Goal: Check status: Check status

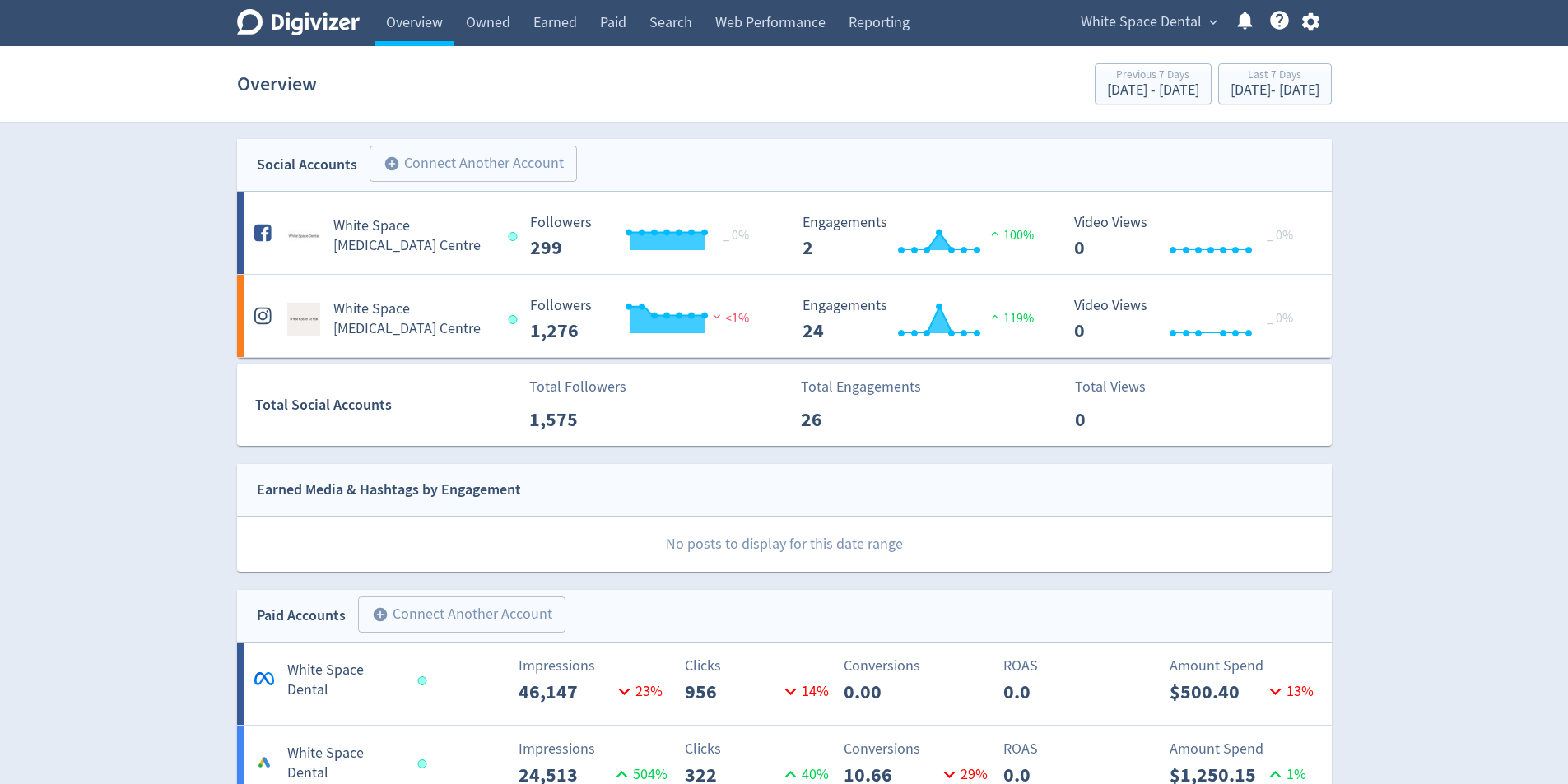
click at [1125, 19] on span "White Space Dental" at bounding box center [1142, 22] width 121 height 26
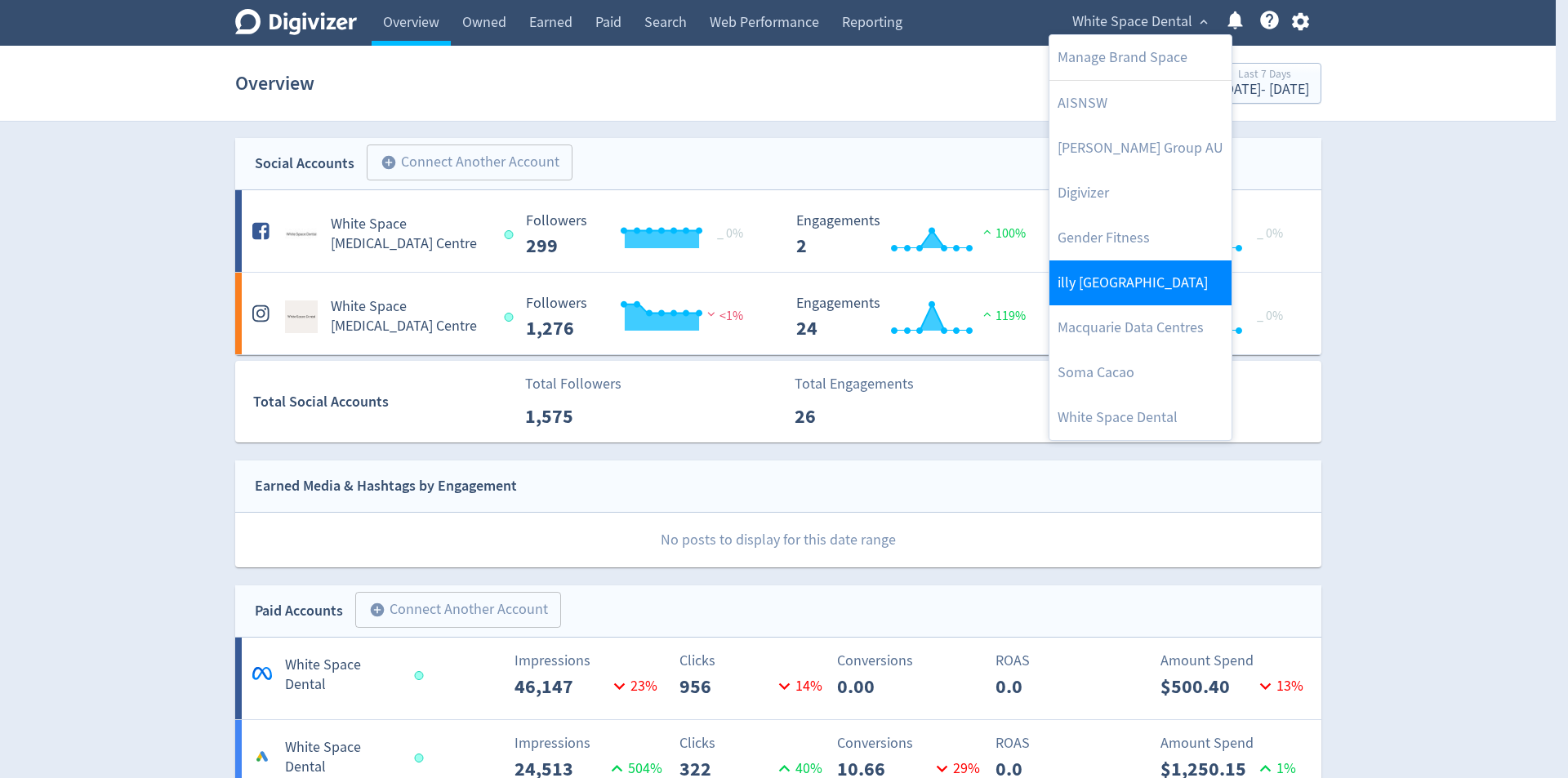
click at [1158, 298] on link "illy [GEOGRAPHIC_DATA]" at bounding box center [1140, 282] width 182 height 45
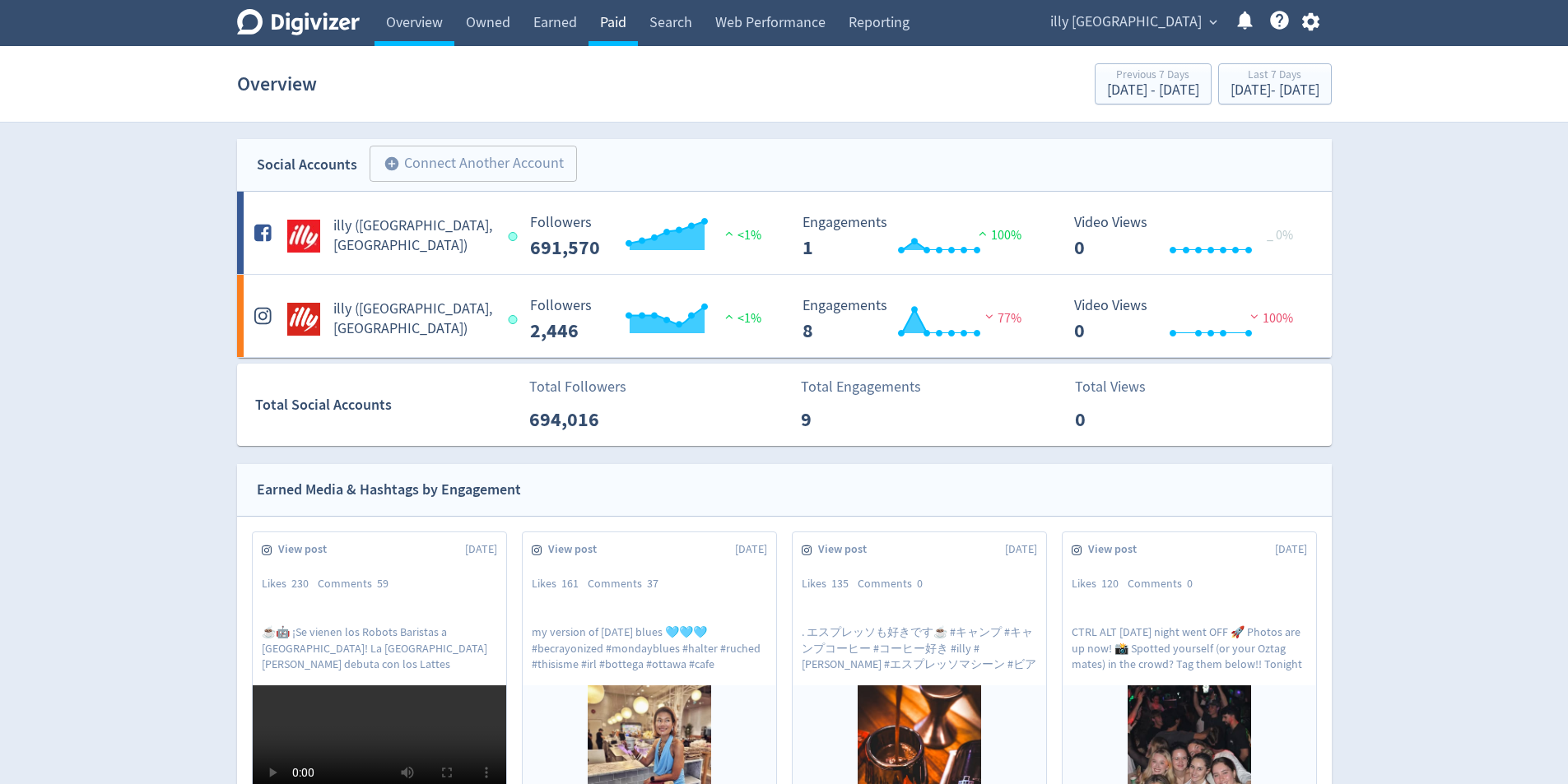
click at [610, 26] on link "Paid" at bounding box center [613, 23] width 49 height 46
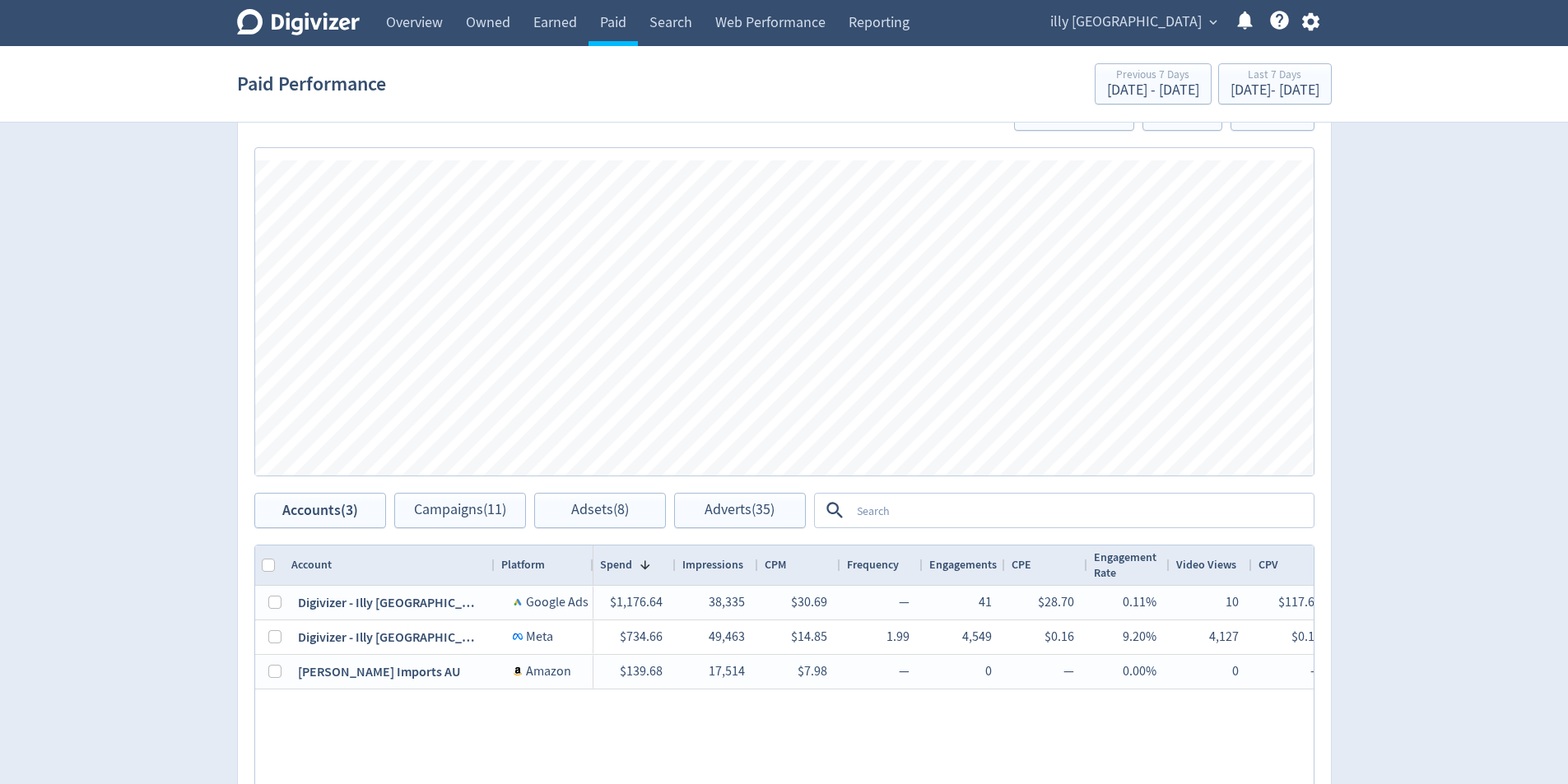
scroll to position [493, 0]
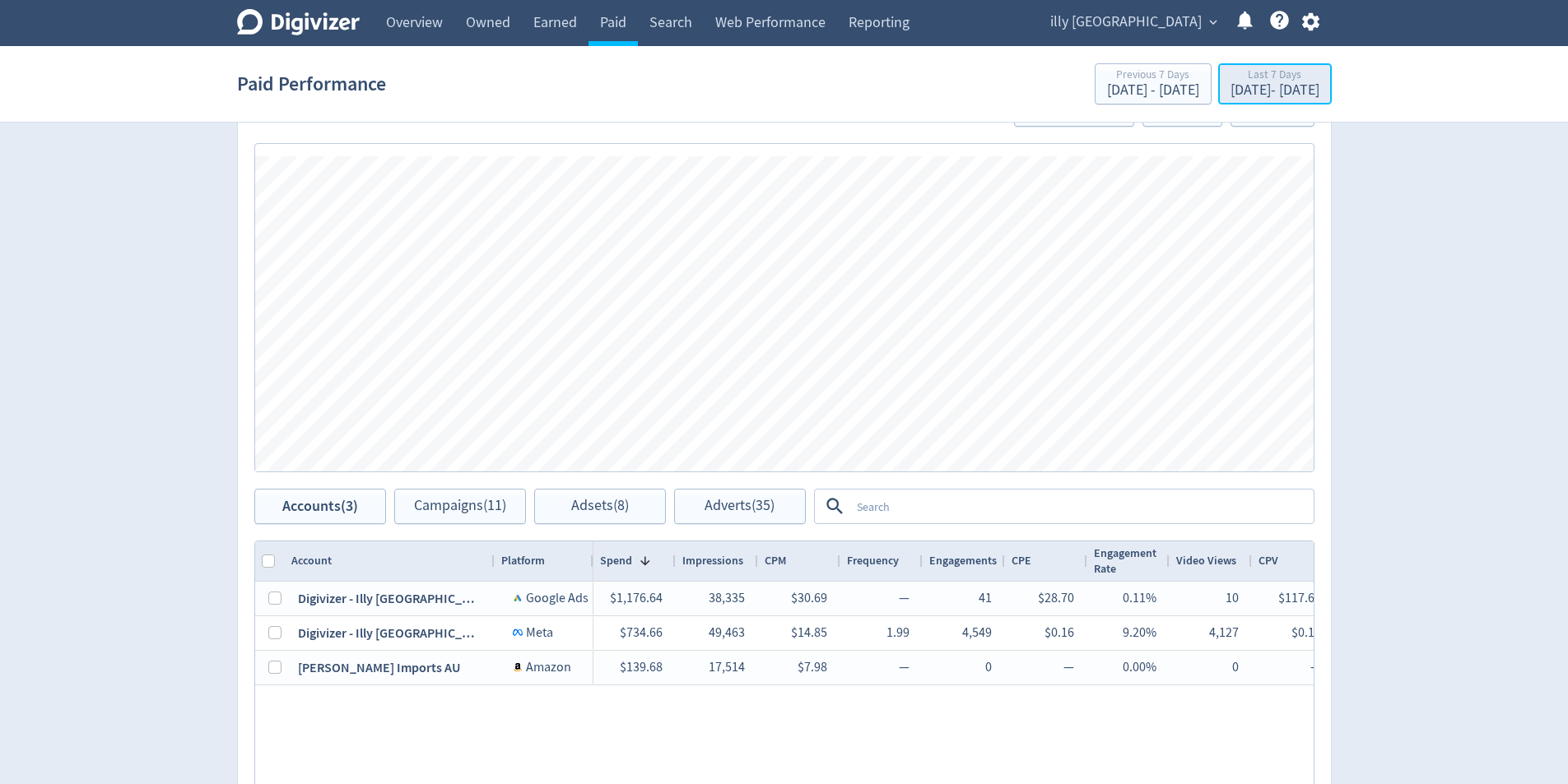
click at [1232, 72] on div "Last 7 Days" at bounding box center [1275, 76] width 89 height 14
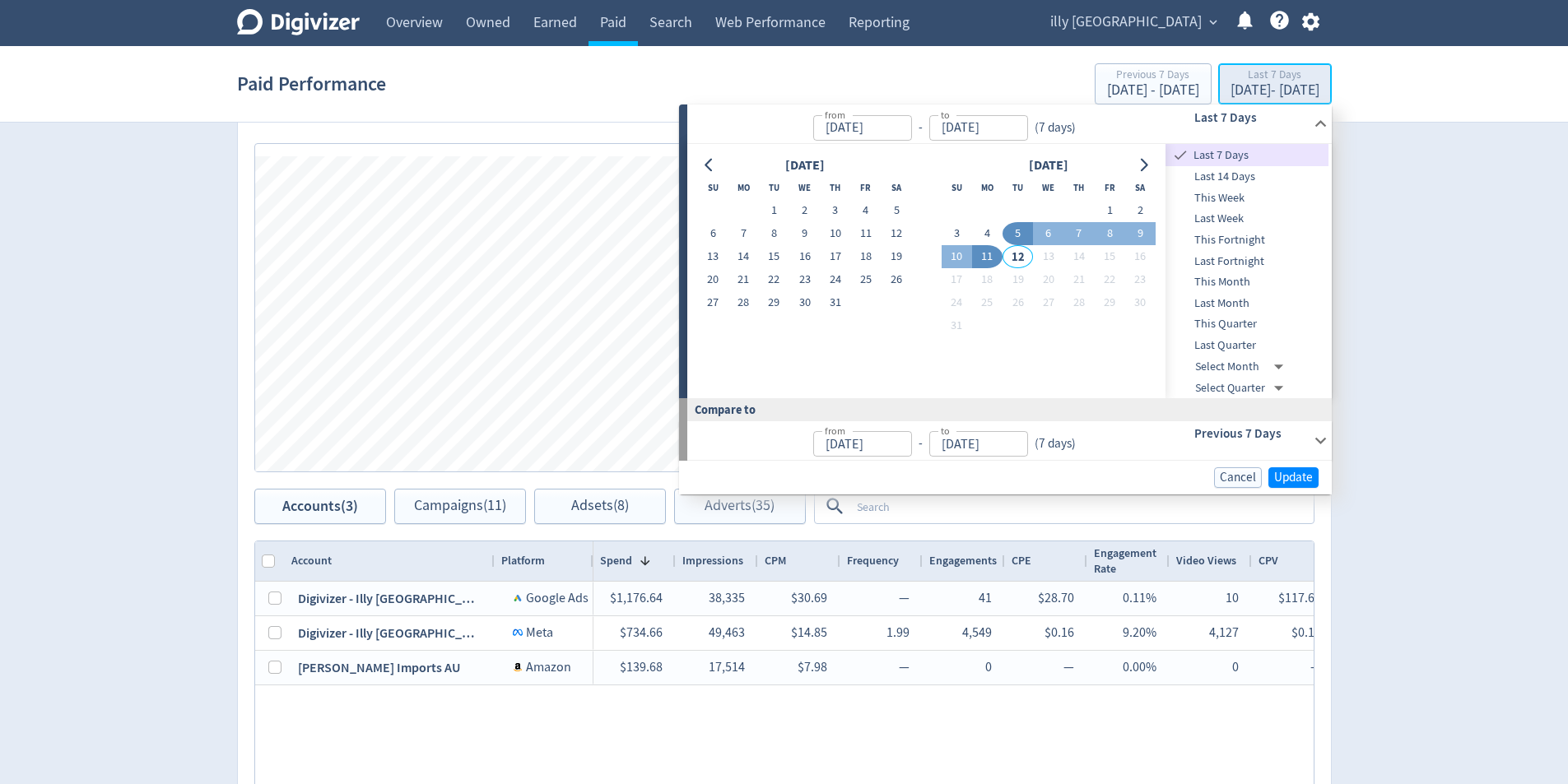
type input "[DATE]"
drag, startPoint x: 1115, startPoint y: 205, endPoint x: 1130, endPoint y: 231, distance: 30.0
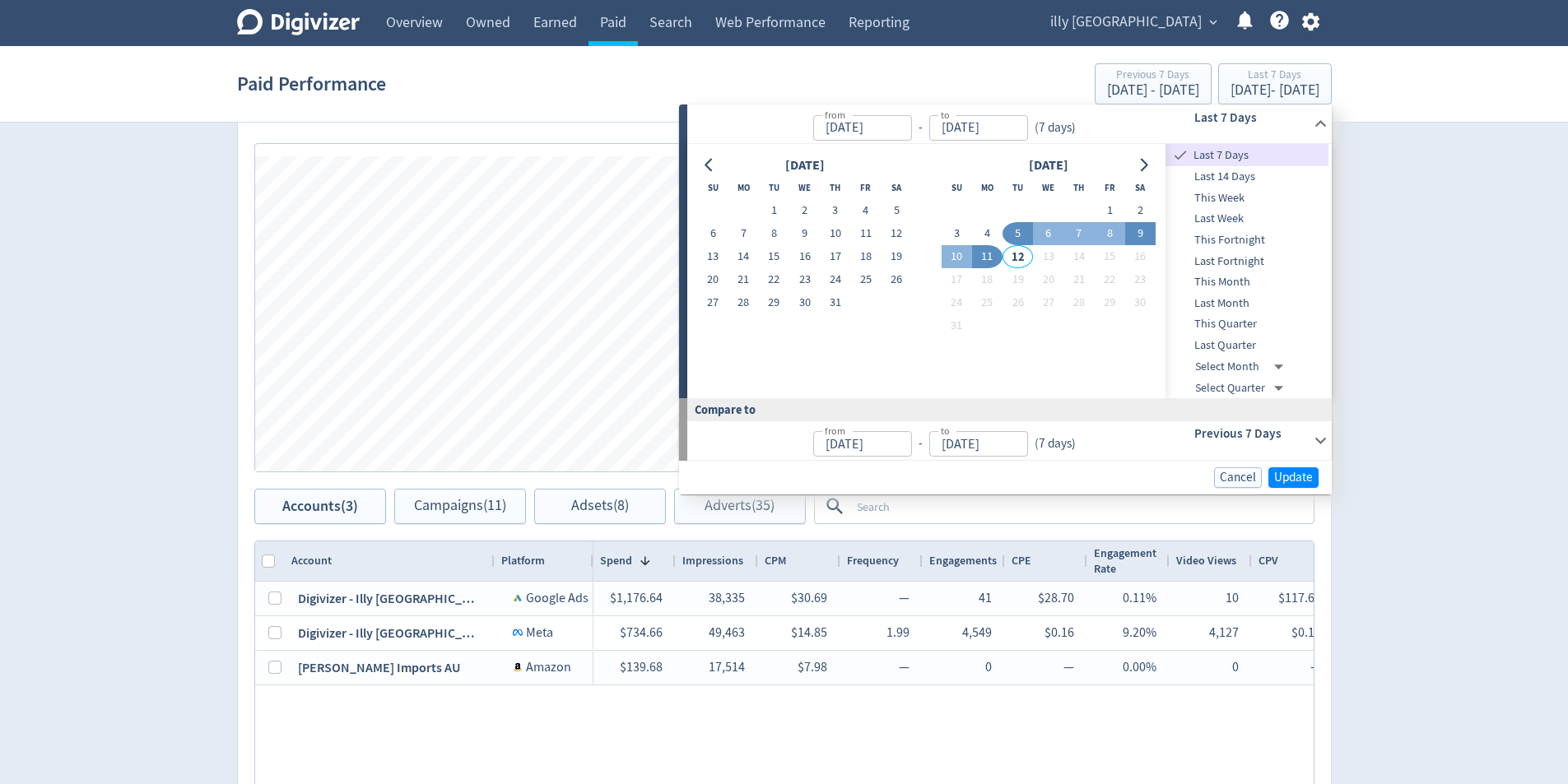
click at [1114, 205] on button "1" at bounding box center [1109, 210] width 31 height 23
type input "[DATE]"
click at [999, 257] on button "11" at bounding box center [987, 257] width 31 height 23
type input "[DATE]"
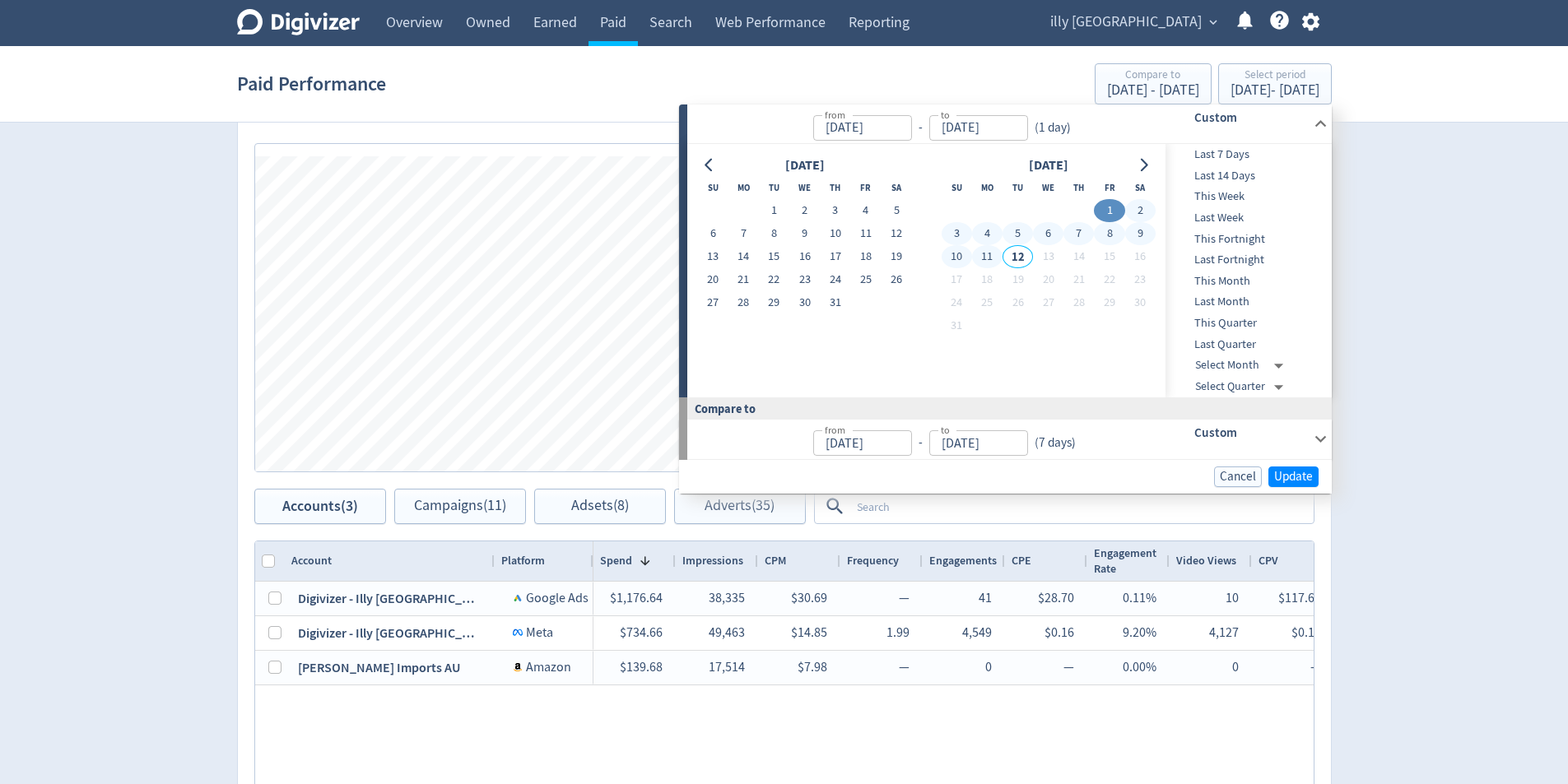
type input "[DATE]"
click at [1305, 475] on span "Update" at bounding box center [1293, 476] width 38 height 12
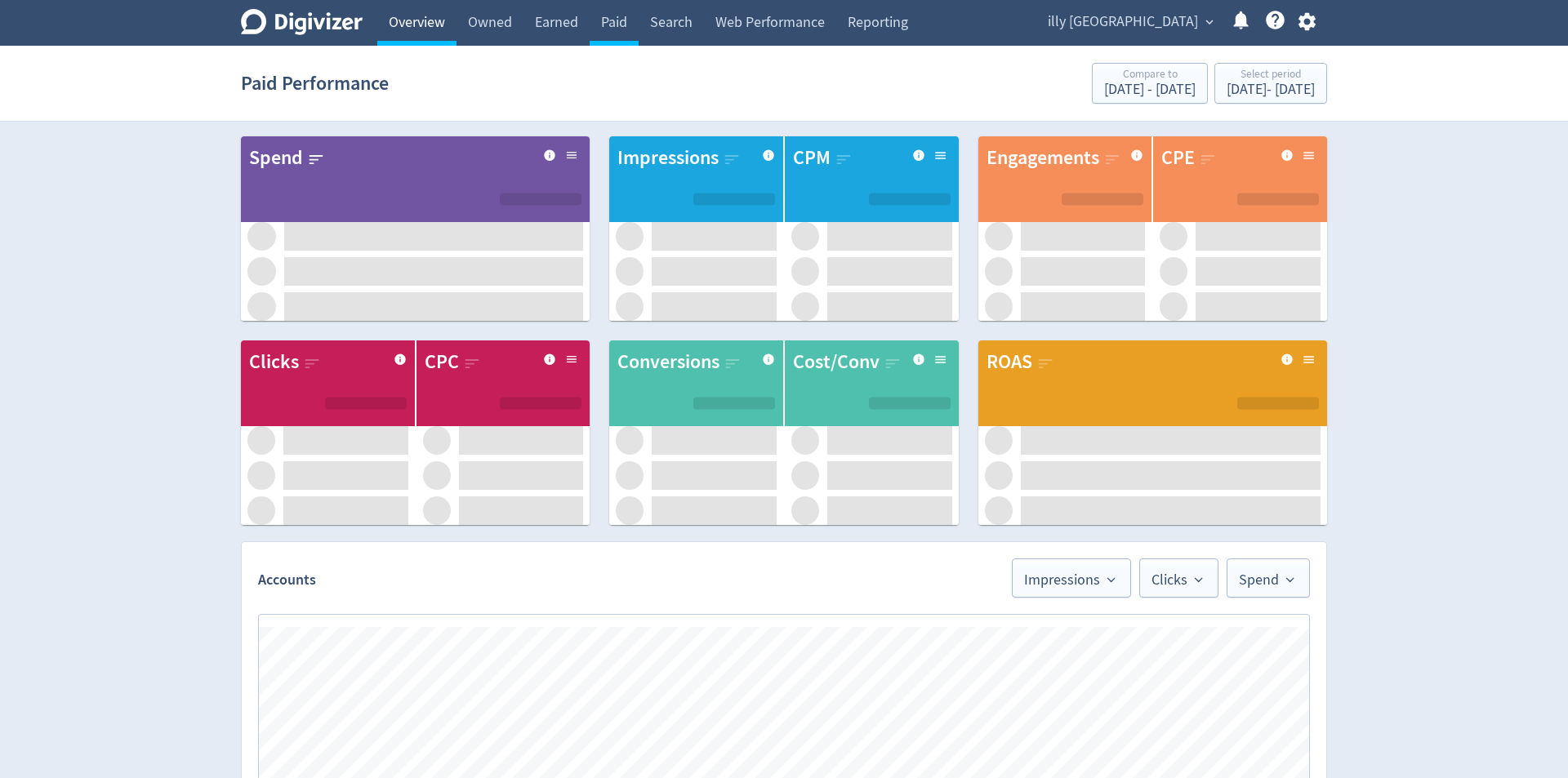
click at [414, 24] on link "Overview" at bounding box center [417, 23] width 79 height 46
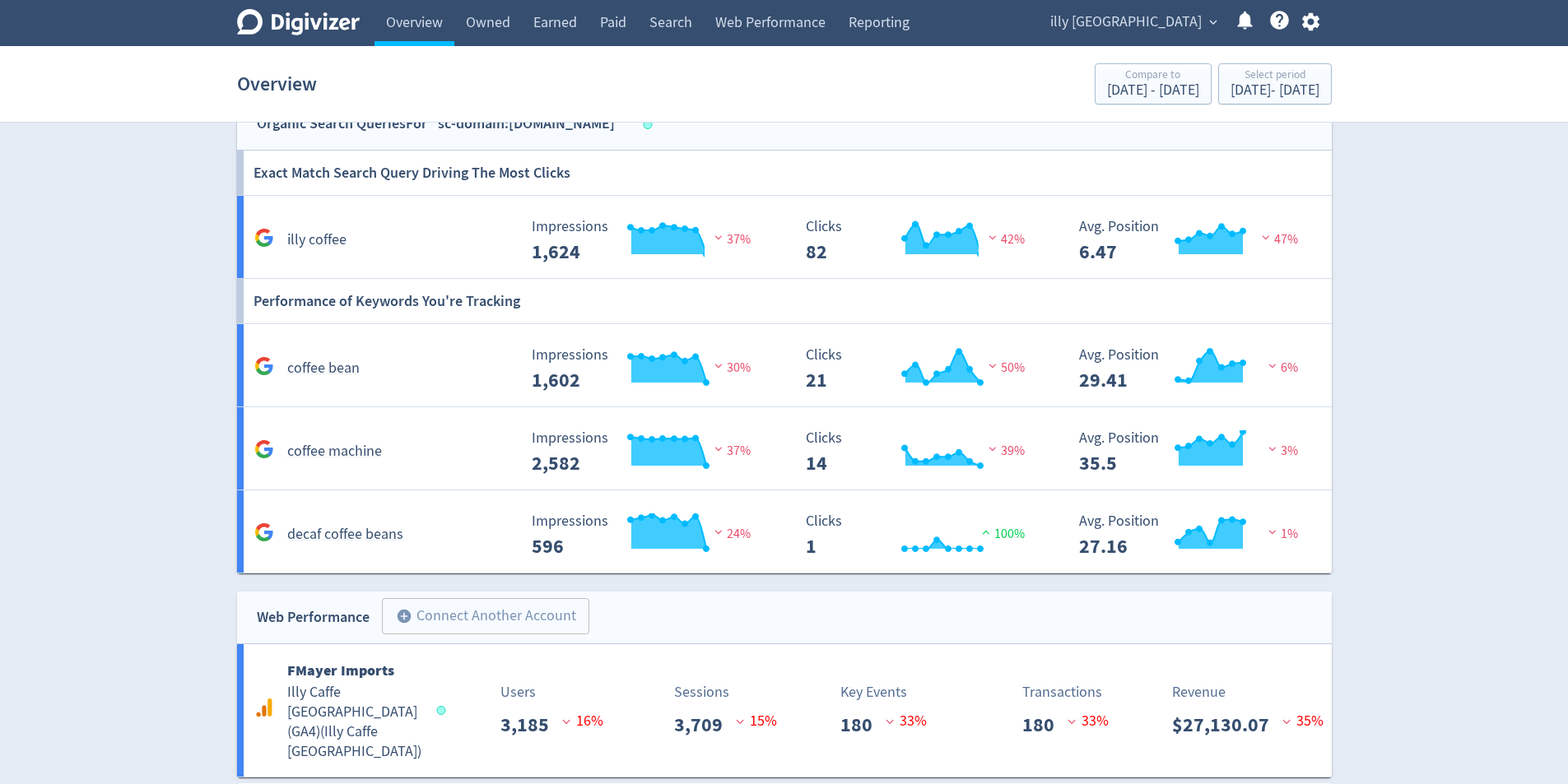
scroll to position [1415, 0]
